Goal: Transaction & Acquisition: Purchase product/service

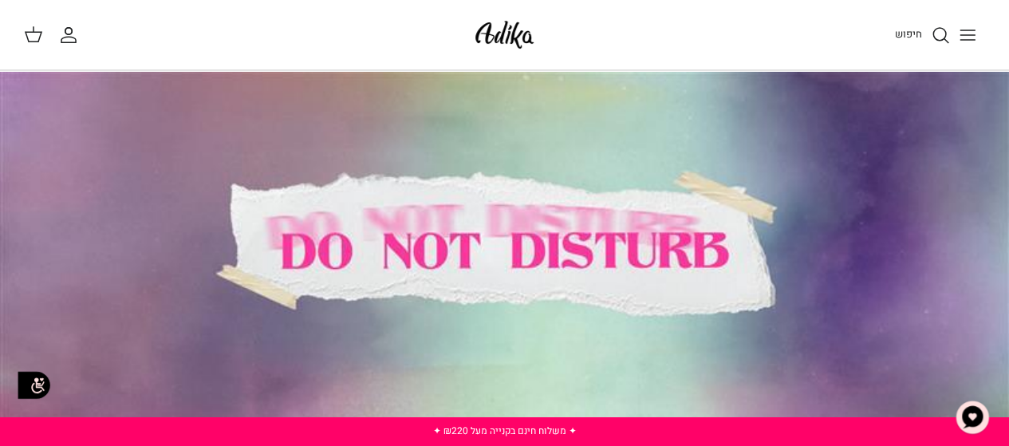
click at [958, 36] on icon "Toggle menu" at bounding box center [967, 35] width 19 height 19
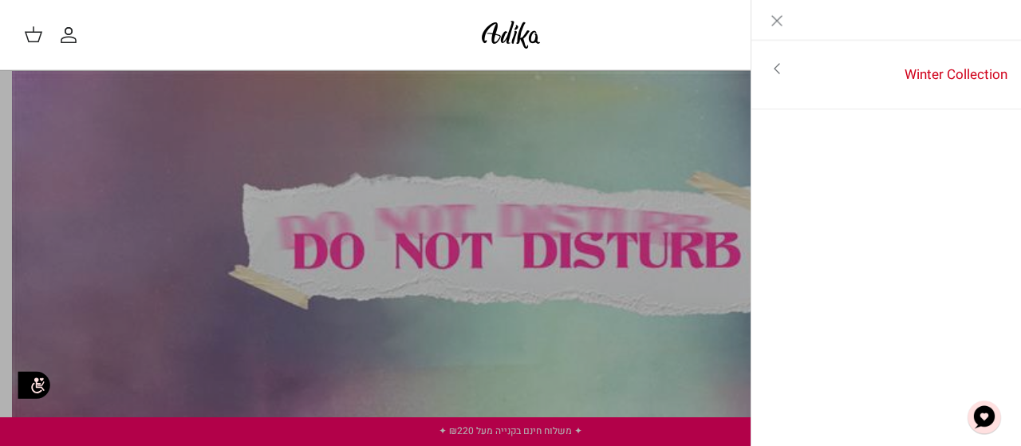
click at [781, 71] on icon "Toggle menu" at bounding box center [777, 68] width 19 height 19
click at [948, 66] on link "לכל הפריטים" at bounding box center [887, 70] width 255 height 40
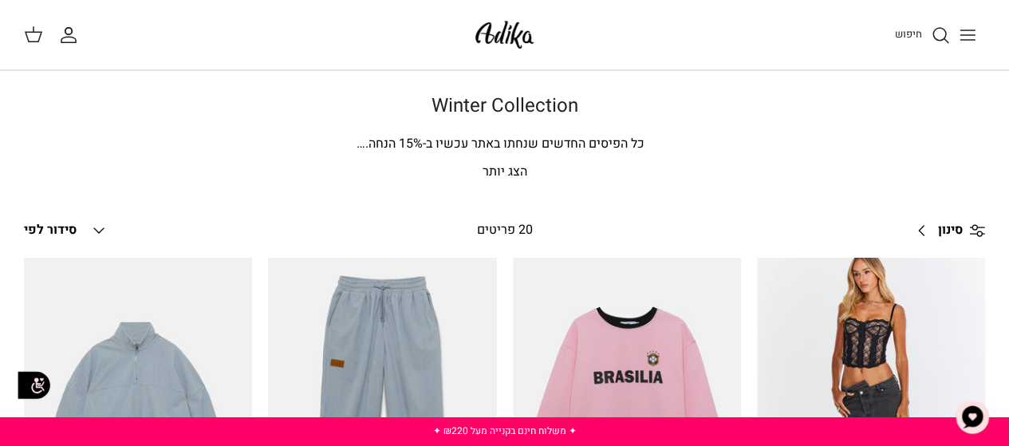
click at [933, 36] on icon "חיפוש" at bounding box center [940, 35] width 19 height 19
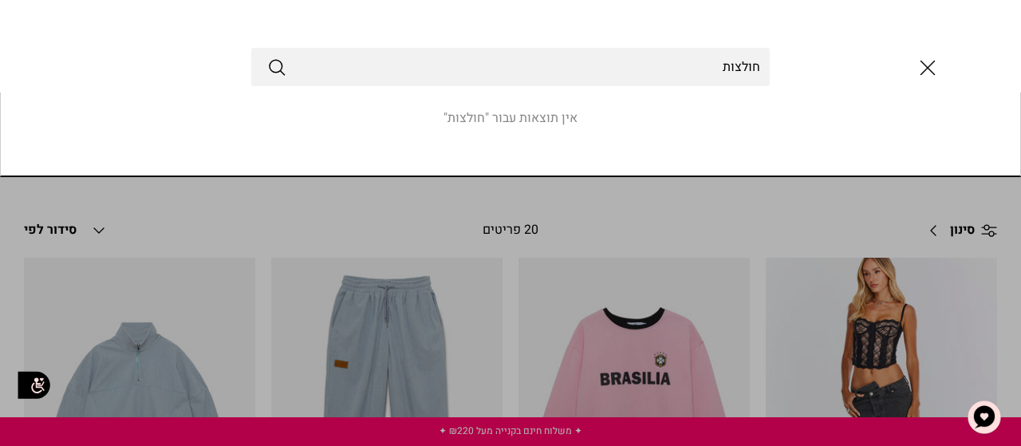
type input "חולצות"
click at [267, 57] on button "Submit" at bounding box center [276, 67] width 19 height 21
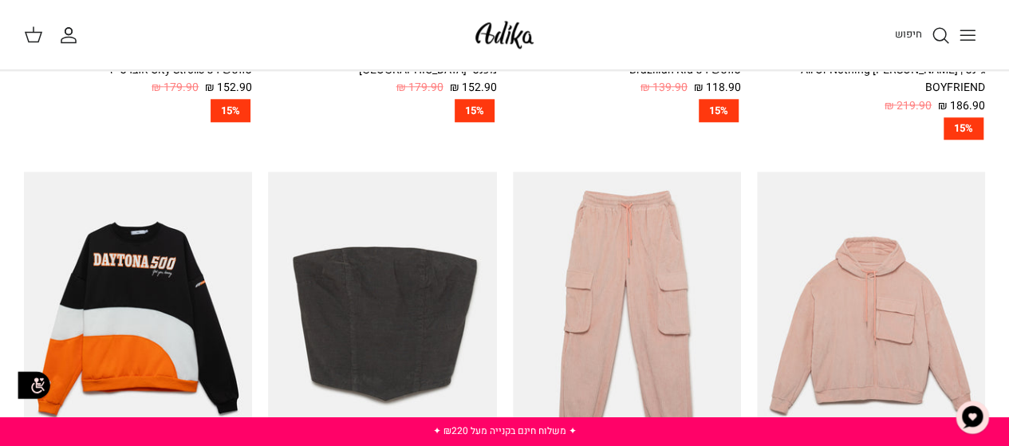
scroll to position [1171, 0]
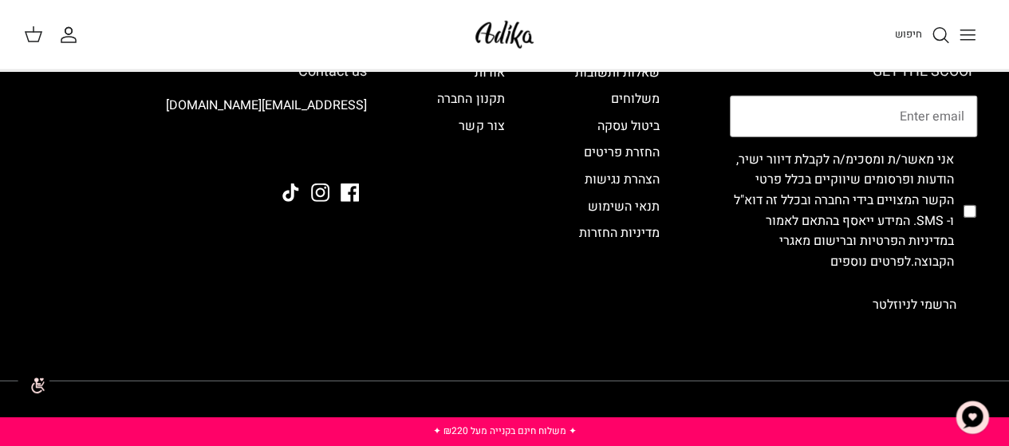
scroll to position [2276, 0]
